Goal: Task Accomplishment & Management: Manage account settings

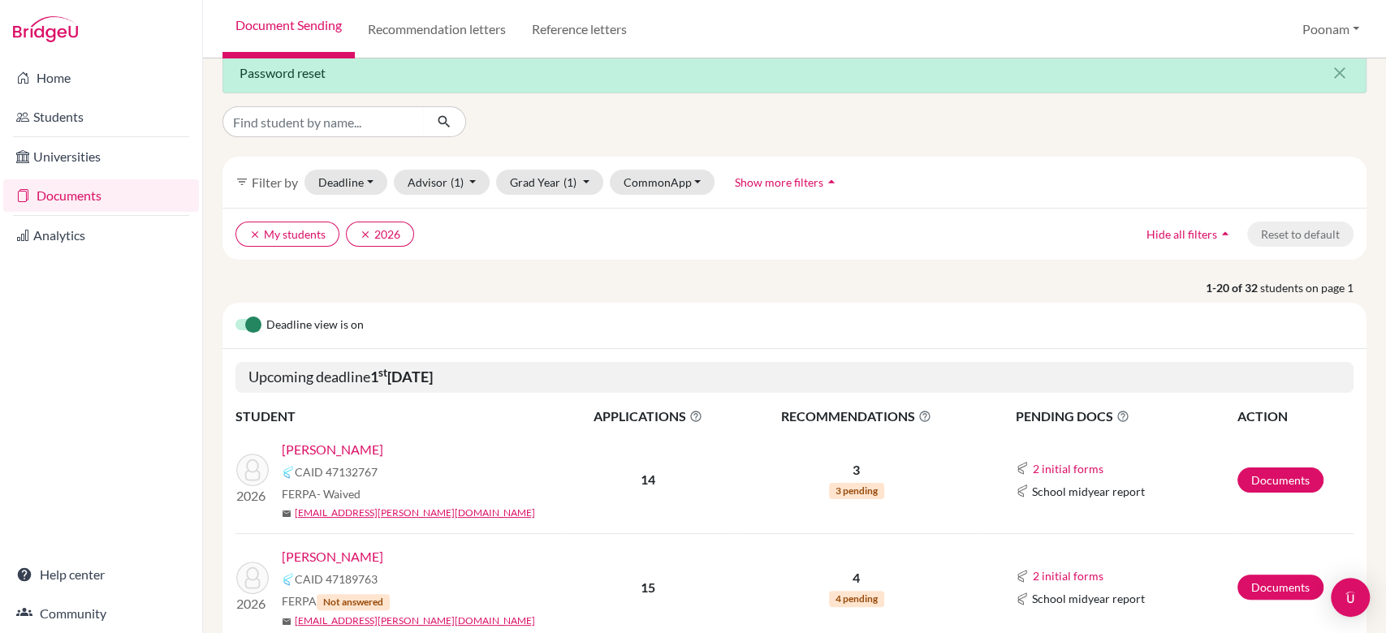
scroll to position [16, 0]
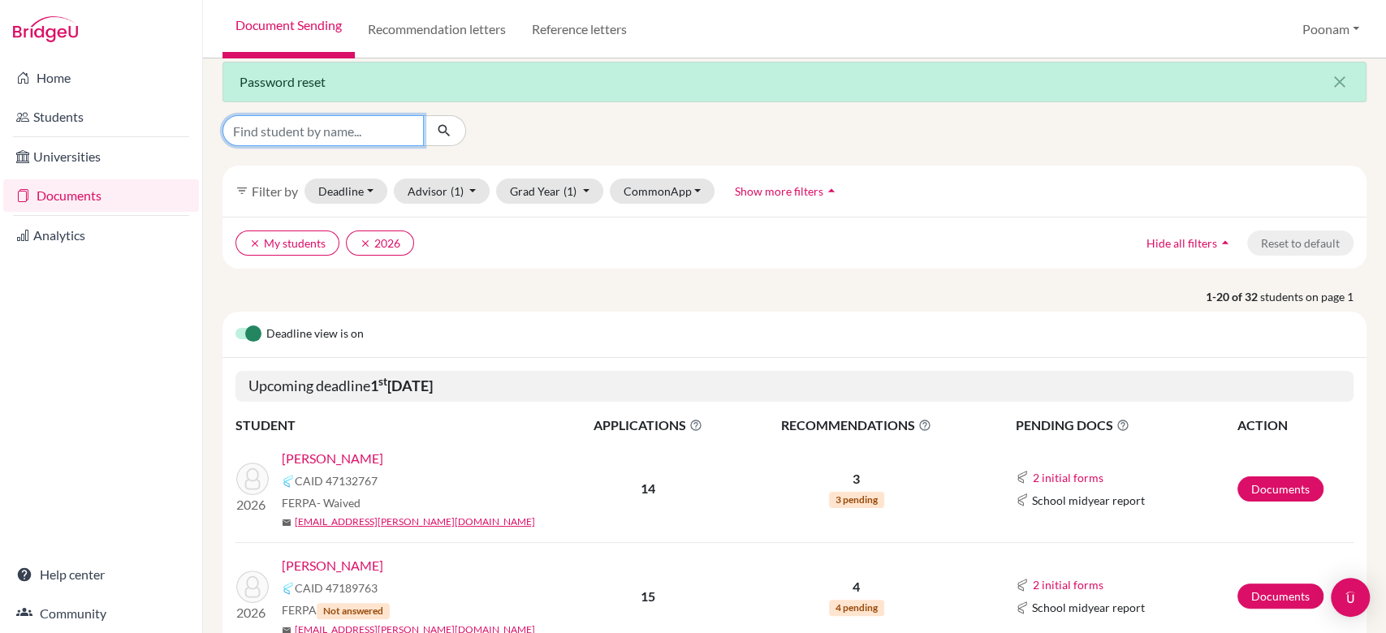
click at [347, 136] on input "Find student by name..." at bounding box center [323, 130] width 201 height 31
type input "s"
type input "[PERSON_NAME]"
click button "submit" at bounding box center [444, 130] width 43 height 31
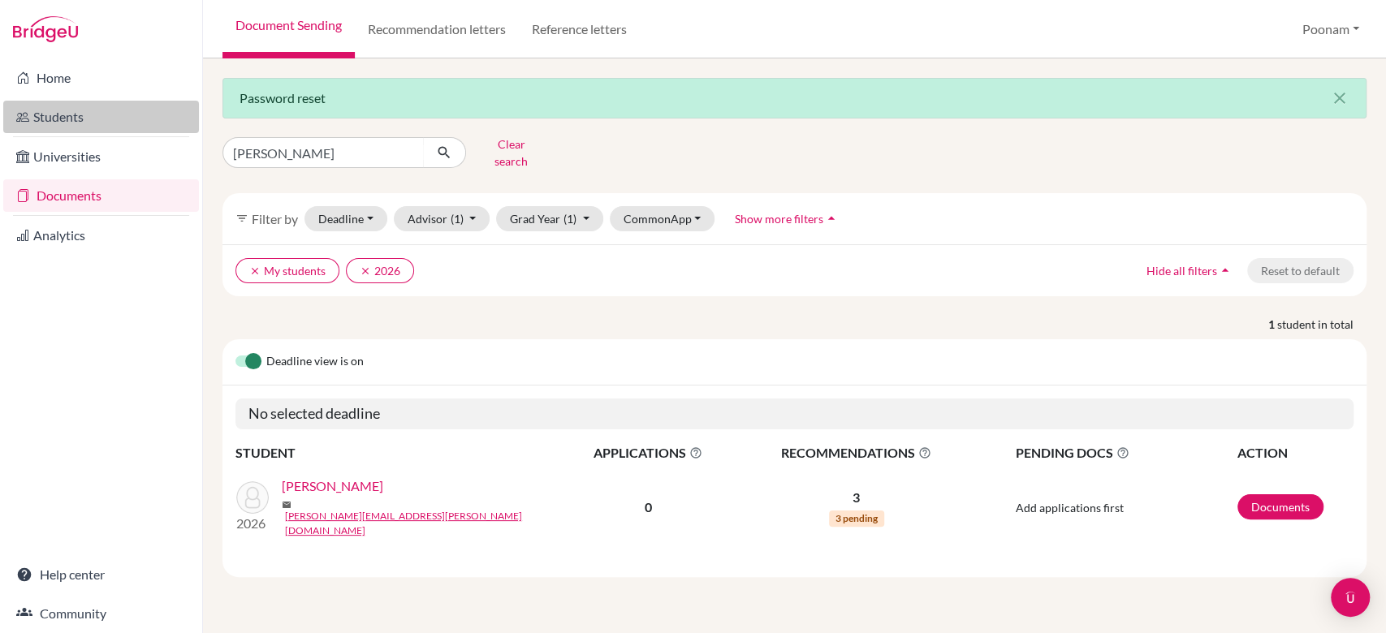
click at [50, 119] on link "Students" at bounding box center [101, 117] width 196 height 32
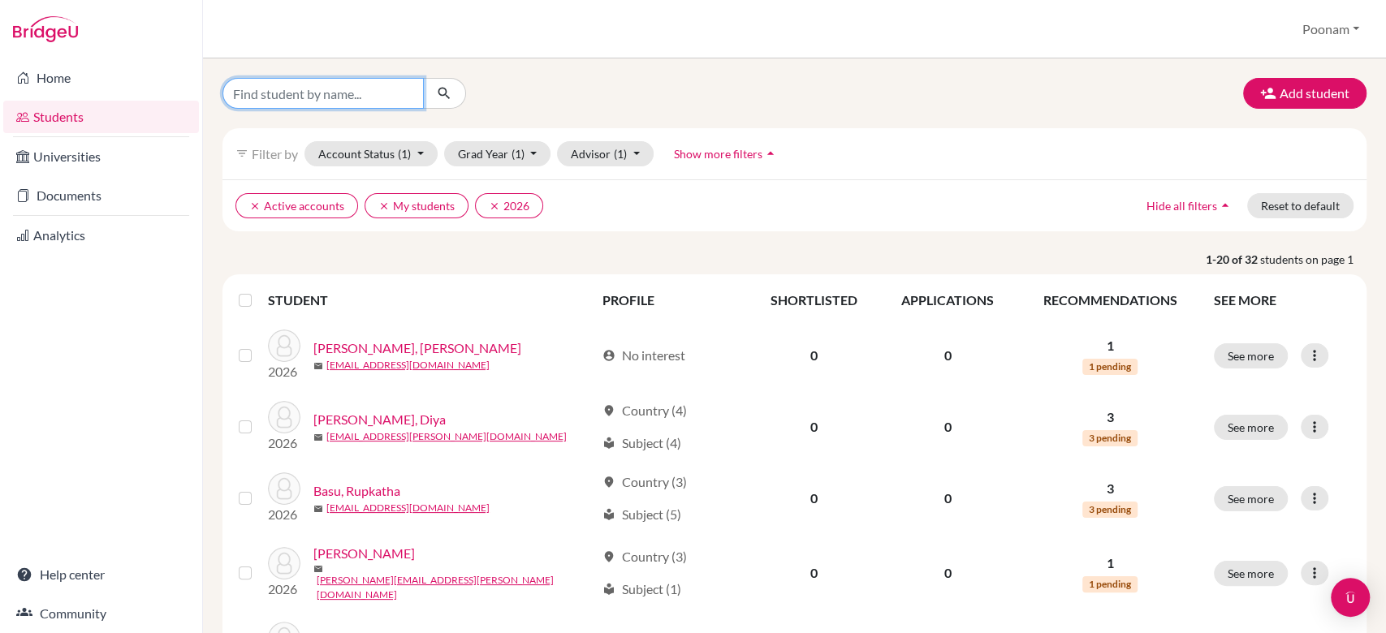
click at [337, 89] on input "Find student by name..." at bounding box center [323, 93] width 201 height 31
type input "sanajana"
click button "submit" at bounding box center [444, 93] width 43 height 31
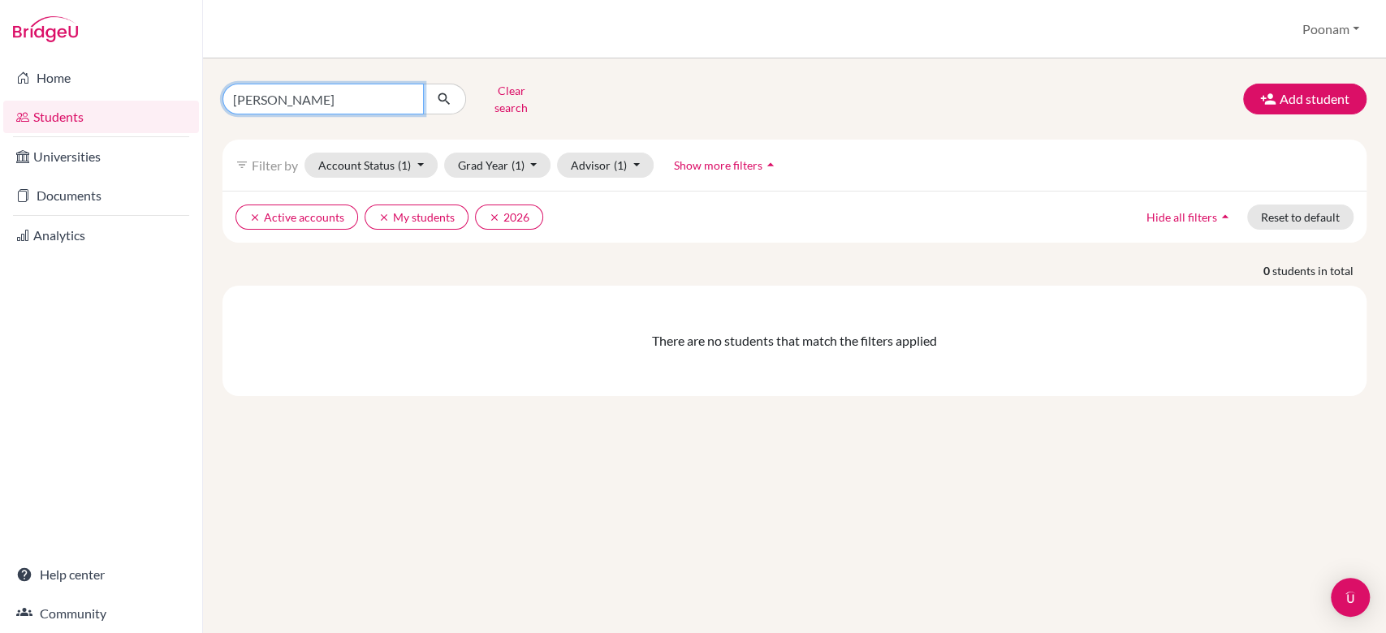
click at [381, 104] on input "sanajana" at bounding box center [323, 99] width 201 height 31
click at [356, 92] on input "sanajana" at bounding box center [323, 99] width 201 height 31
type input "[PERSON_NAME]"
click button "submit" at bounding box center [444, 99] width 43 height 31
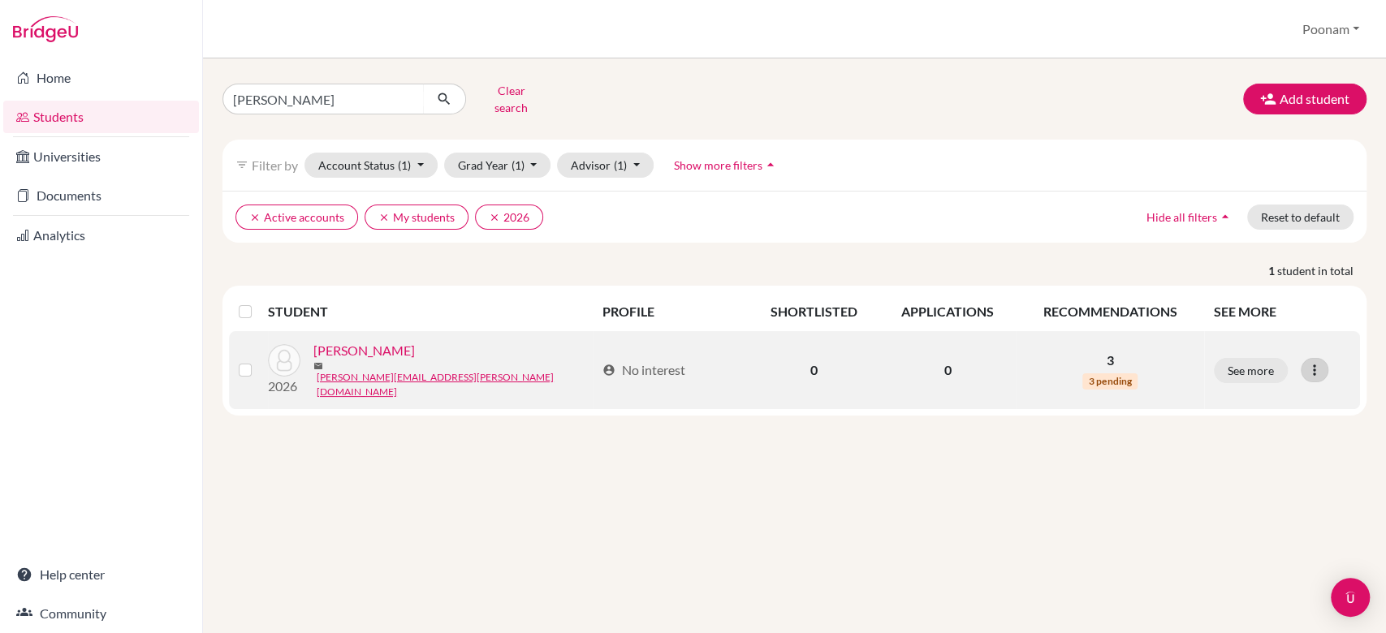
click at [1308, 362] on icon at bounding box center [1315, 370] width 16 height 16
click at [1227, 391] on button "Edit student" at bounding box center [1244, 401] width 128 height 26
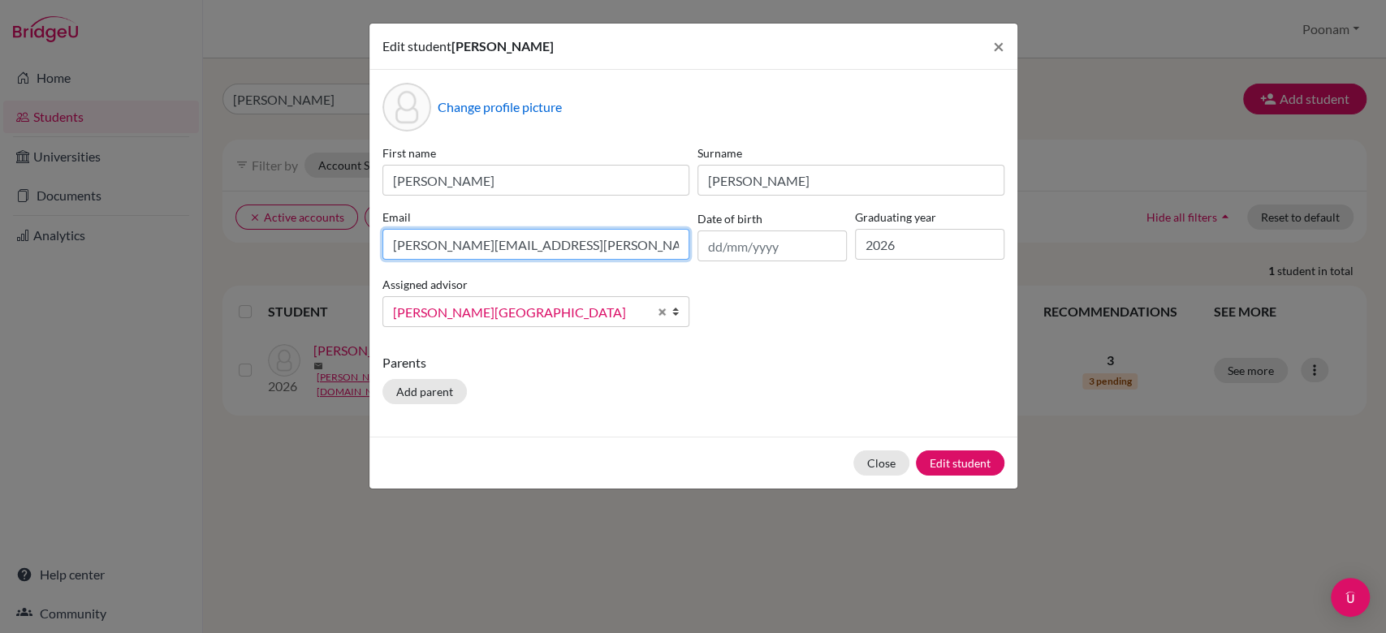
click at [560, 237] on input "[PERSON_NAME][EMAIL_ADDRESS][PERSON_NAME][DOMAIN_NAME]" at bounding box center [536, 244] width 307 height 31
paste input "gore123@gmail"
type input "sanjanagore123@gmail.com"
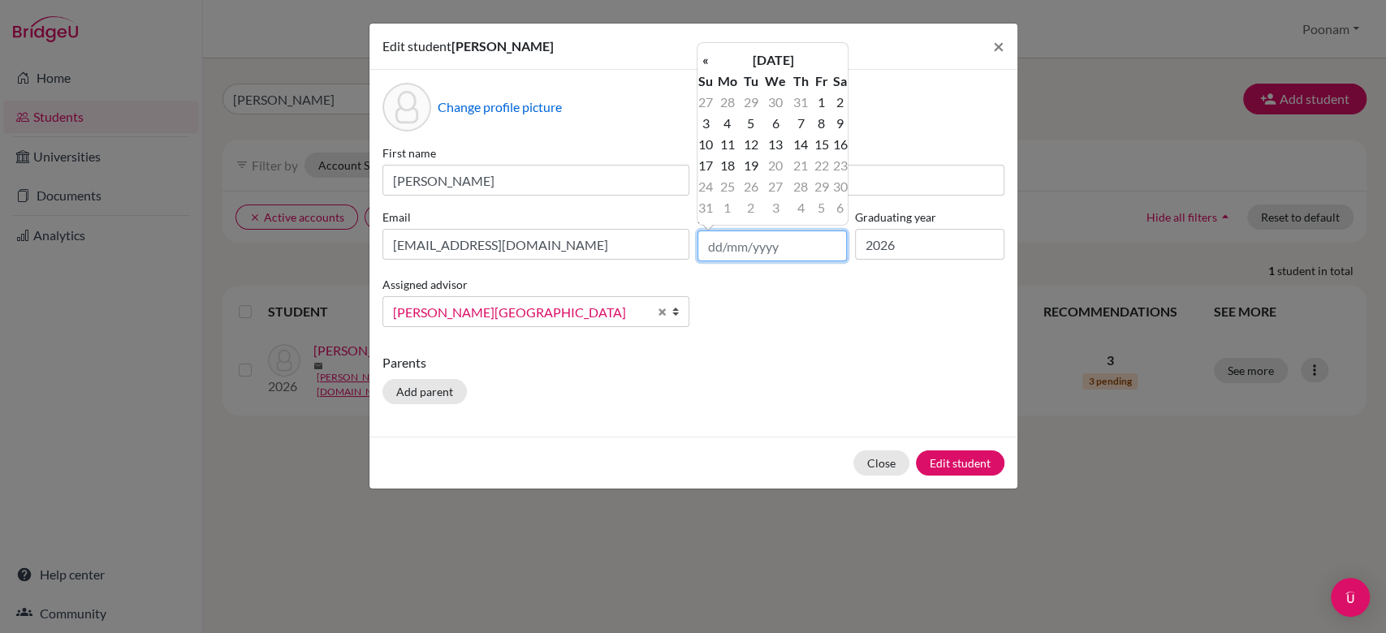
click at [733, 245] on input "text" at bounding box center [772, 246] width 149 height 31
type input ")"
type input "06/08/2007"
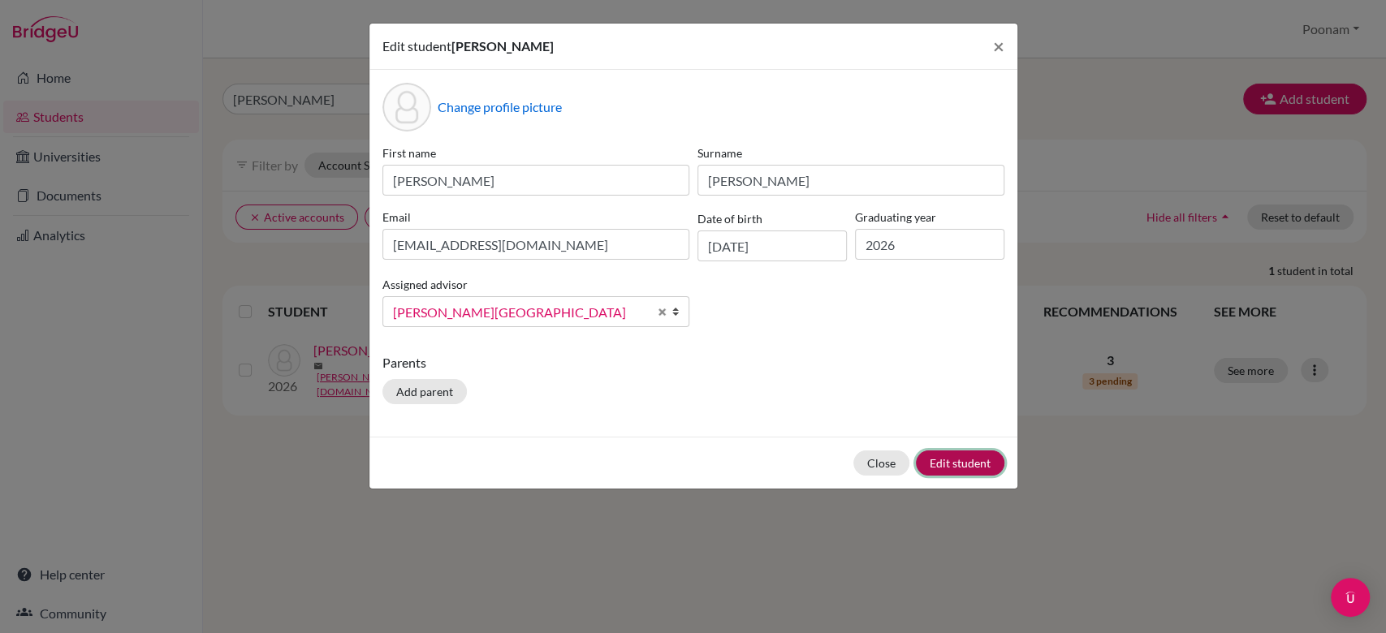
click at [944, 459] on button "Edit student" at bounding box center [960, 463] width 89 height 25
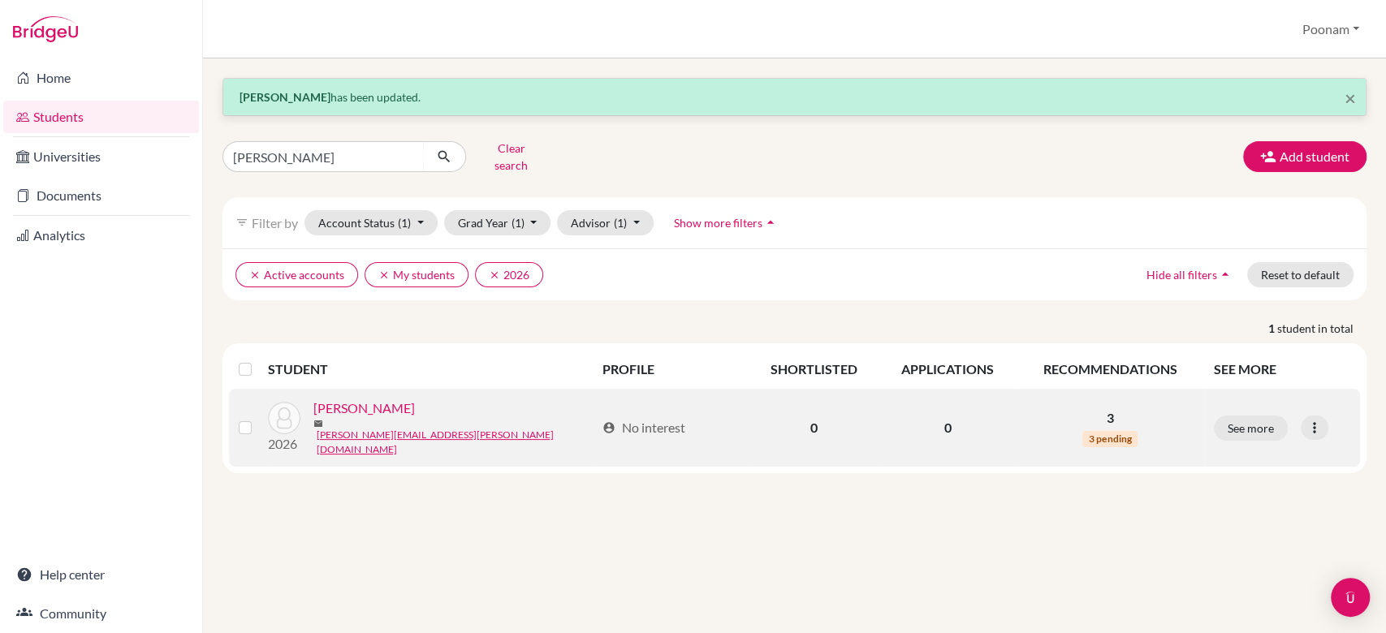
click at [368, 404] on link "[PERSON_NAME]" at bounding box center [364, 408] width 102 height 19
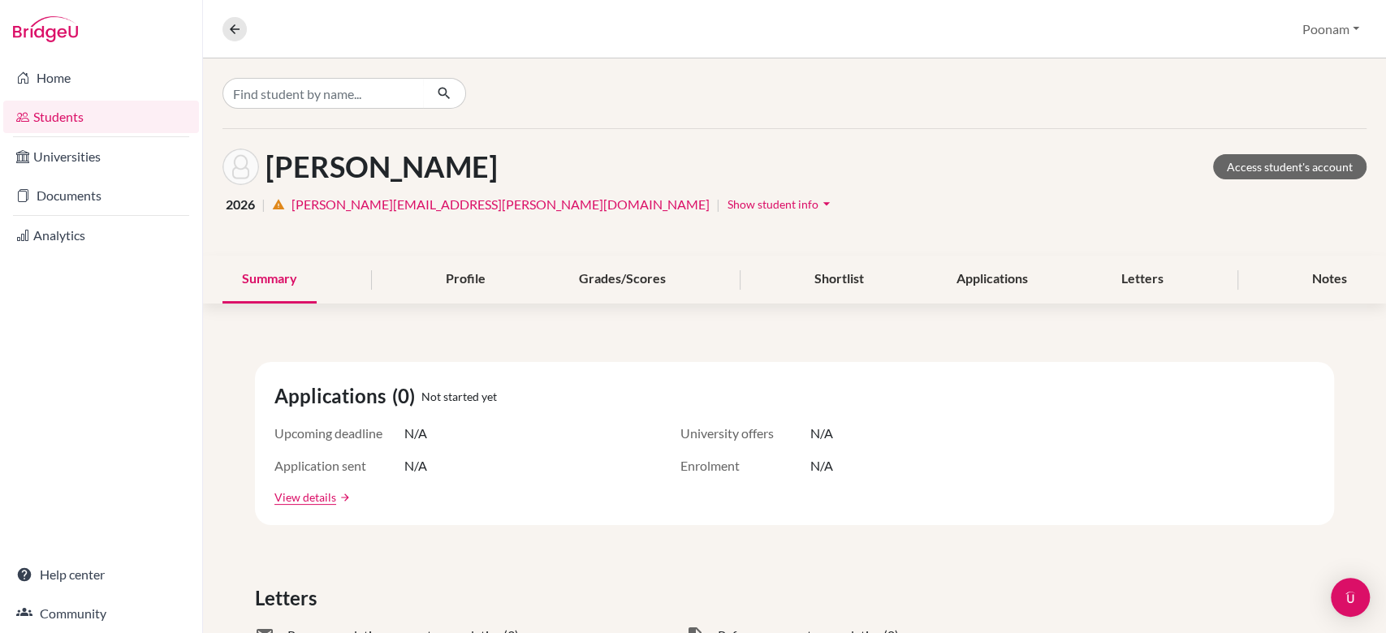
click at [727, 211] on button "Show student info arrow_drop_down" at bounding box center [781, 204] width 109 height 25
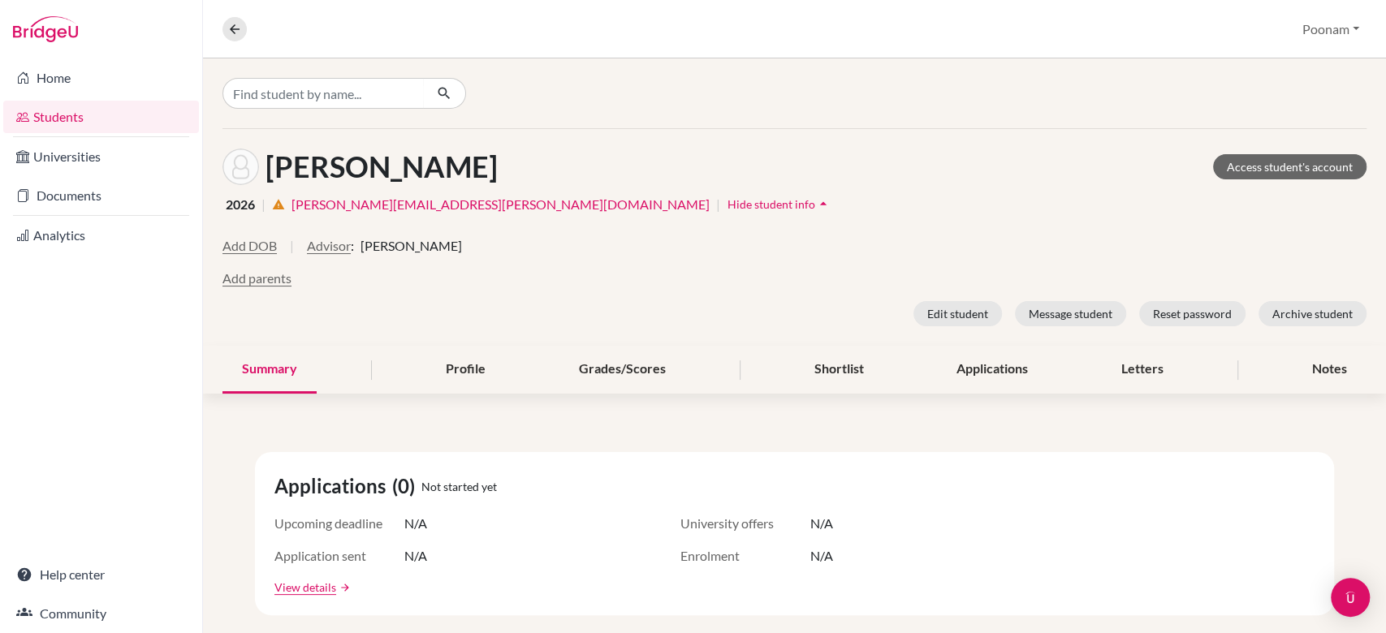
click at [742, 231] on div "Gore, Sanjana Access student's account 2026 | warning sanjana.gore@inventureaca…" at bounding box center [794, 237] width 1183 height 217
click at [104, 207] on link "Documents" at bounding box center [101, 195] width 196 height 32
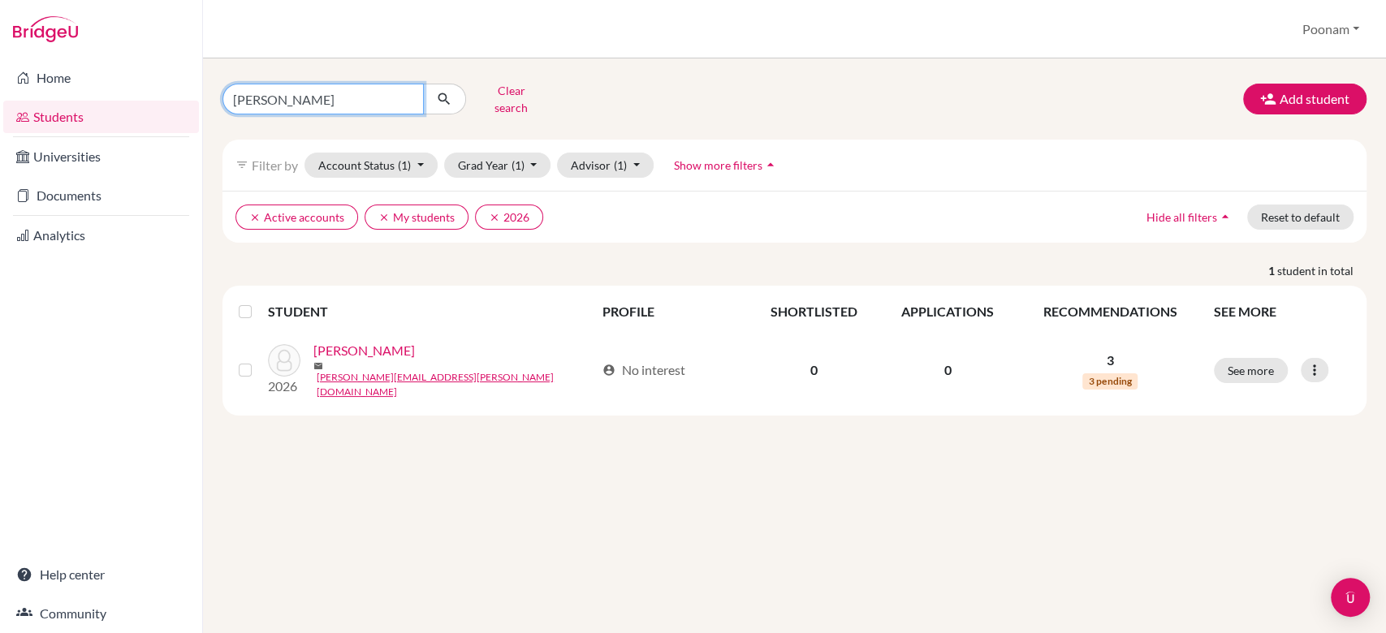
click at [315, 88] on input "[PERSON_NAME]" at bounding box center [323, 99] width 201 height 31
click at [785, 89] on div "[PERSON_NAME] Clear search Add student" at bounding box center [794, 99] width 1169 height 42
